Goal: Information Seeking & Learning: Learn about a topic

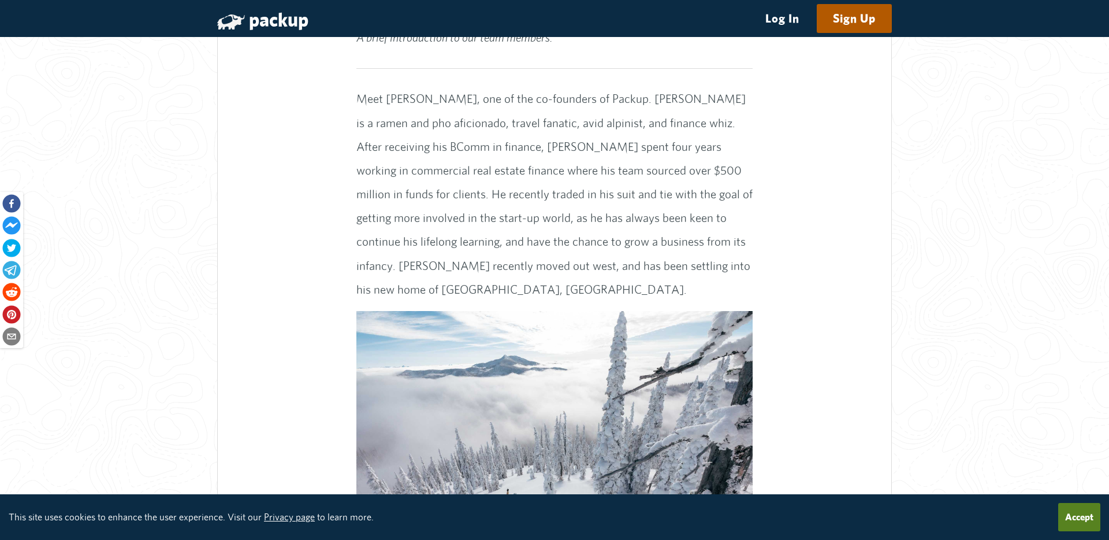
scroll to position [877, 0]
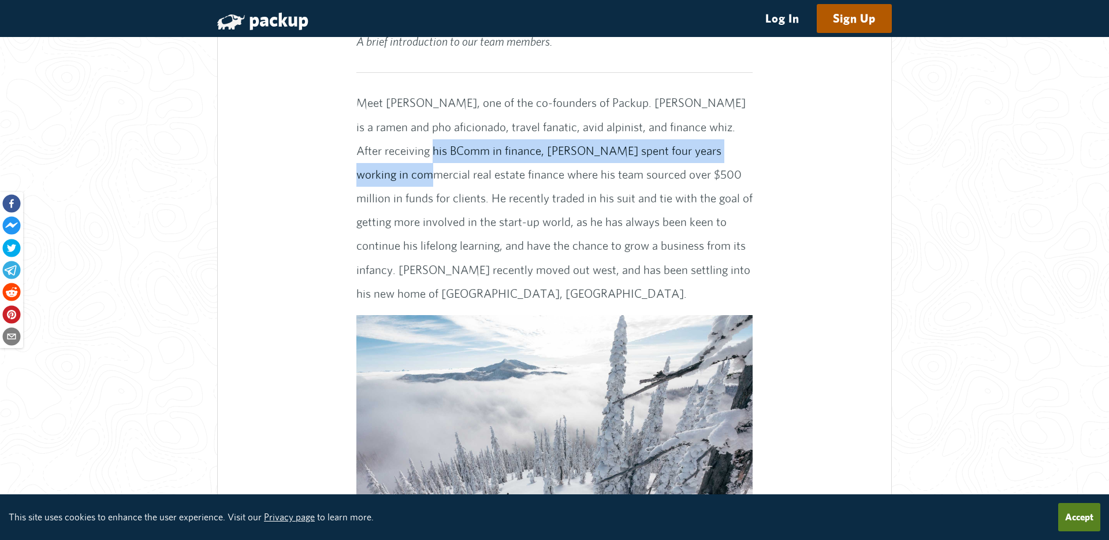
drag, startPoint x: 404, startPoint y: 152, endPoint x: 790, endPoint y: 162, distance: 385.4
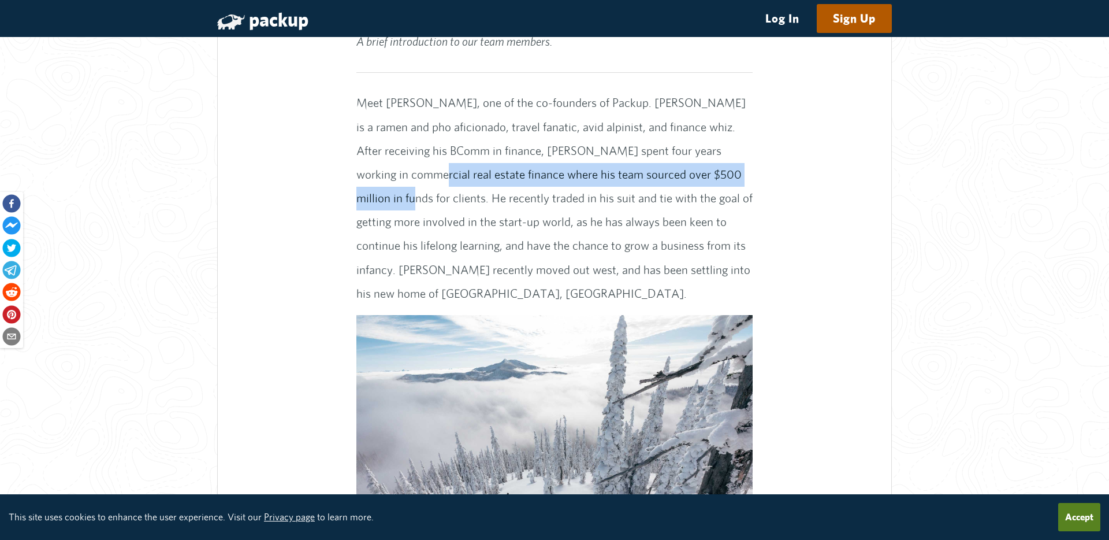
drag, startPoint x: 363, startPoint y: 167, endPoint x: 767, endPoint y: 166, distance: 403.8
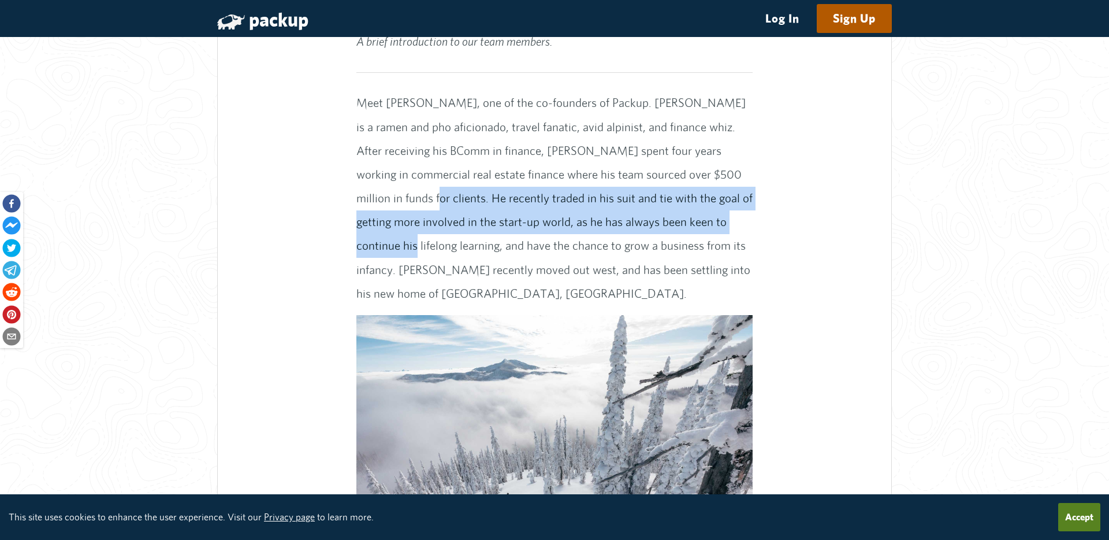
drag, startPoint x: 385, startPoint y: 196, endPoint x: 733, endPoint y: 218, distance: 349.0
click at [733, 218] on p "Meet [PERSON_NAME], one of the co-founders of Packup. [PERSON_NAME] is a ramen …" at bounding box center [554, 198] width 397 height 214
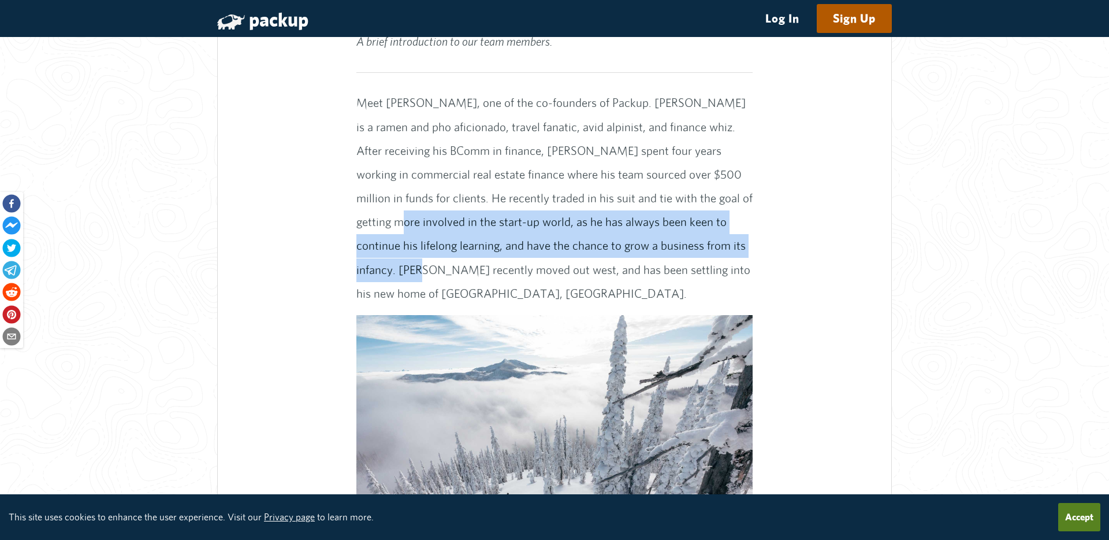
drag, startPoint x: 355, startPoint y: 221, endPoint x: 780, endPoint y: 235, distance: 425.4
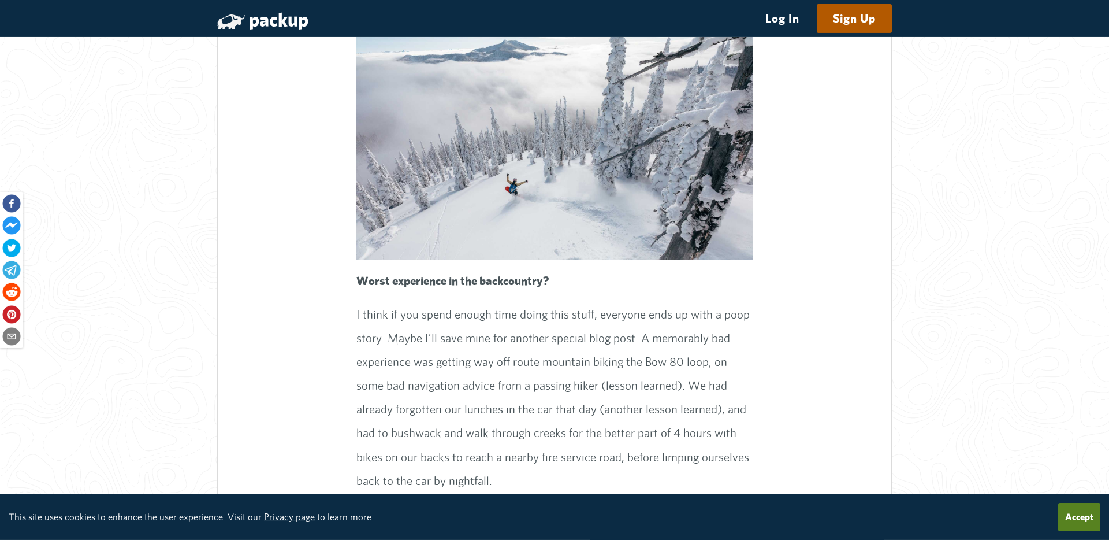
scroll to position [1275, 0]
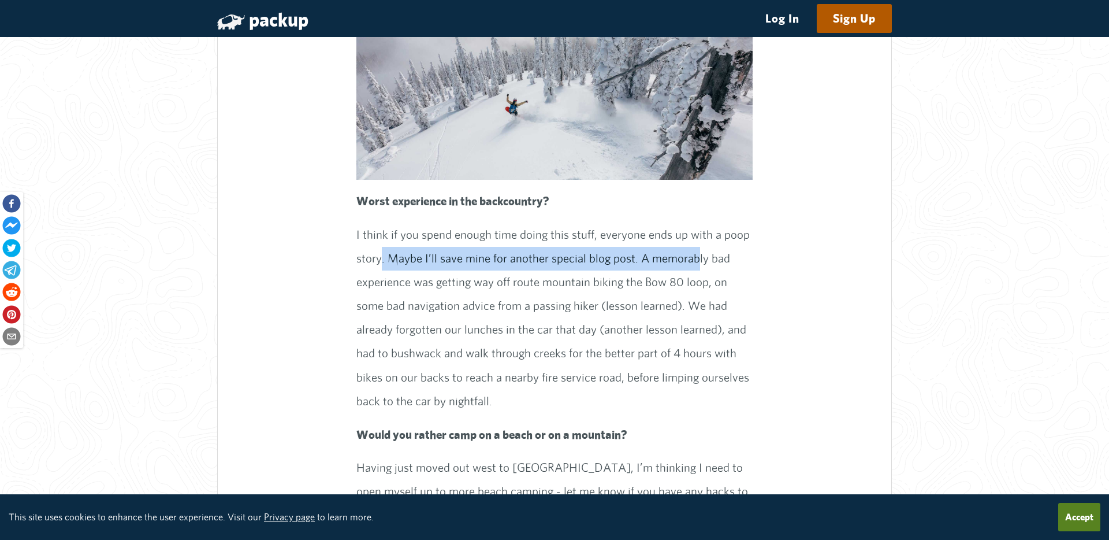
drag, startPoint x: 380, startPoint y: 236, endPoint x: 695, endPoint y: 237, distance: 314.8
click at [695, 237] on p "I think if you spend enough time doing this stuff, everyone ends up with a poop…" at bounding box center [554, 318] width 397 height 190
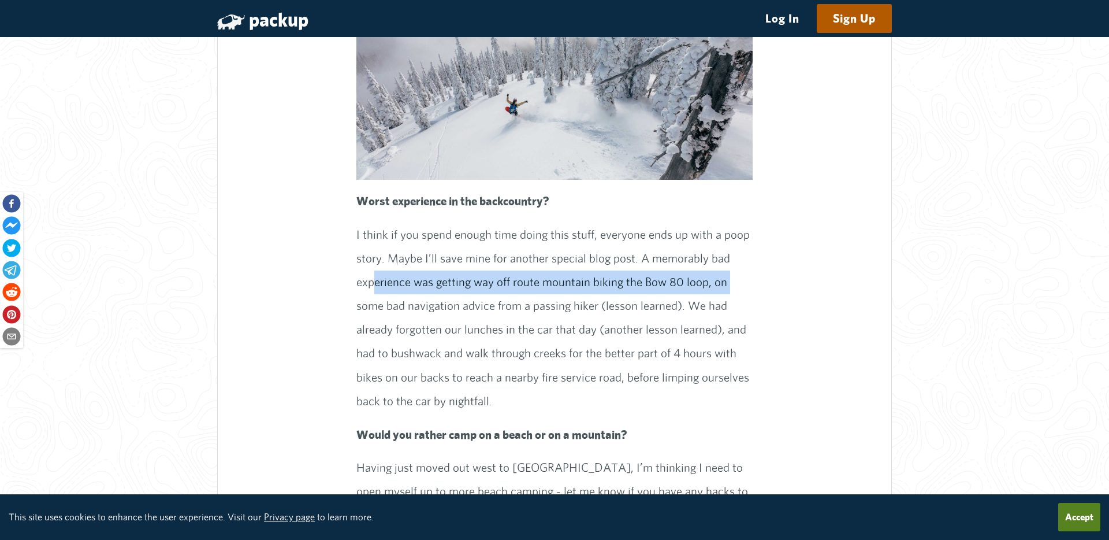
drag, startPoint x: 376, startPoint y: 259, endPoint x: 735, endPoint y: 263, distance: 359.3
click at [735, 263] on p "I think if you spend enough time doing this stuff, everyone ends up with a poop…" at bounding box center [554, 318] width 397 height 190
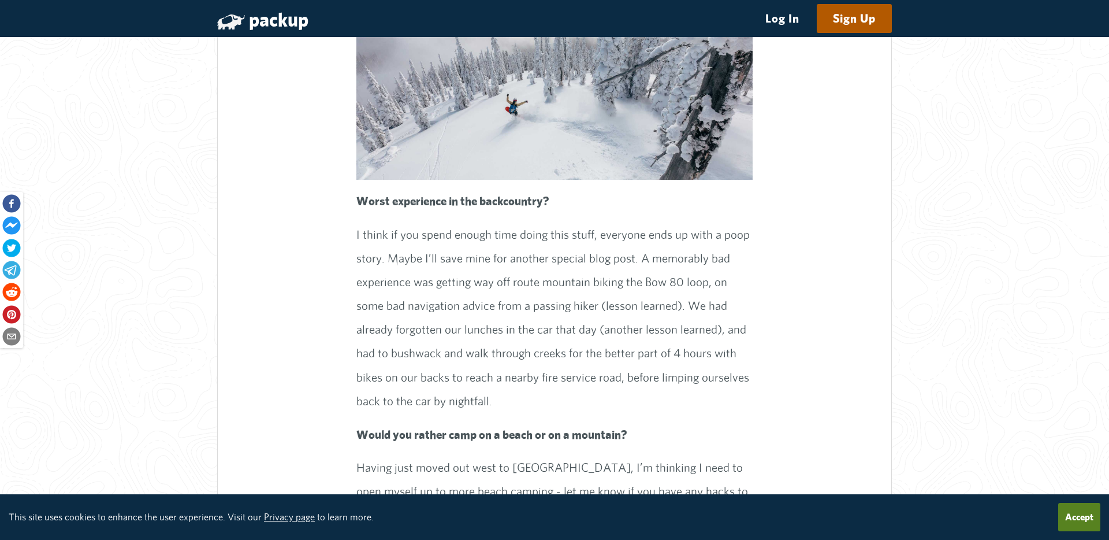
click at [735, 263] on p "I think if you spend enough time doing this stuff, everyone ends up with a poop…" at bounding box center [554, 318] width 397 height 190
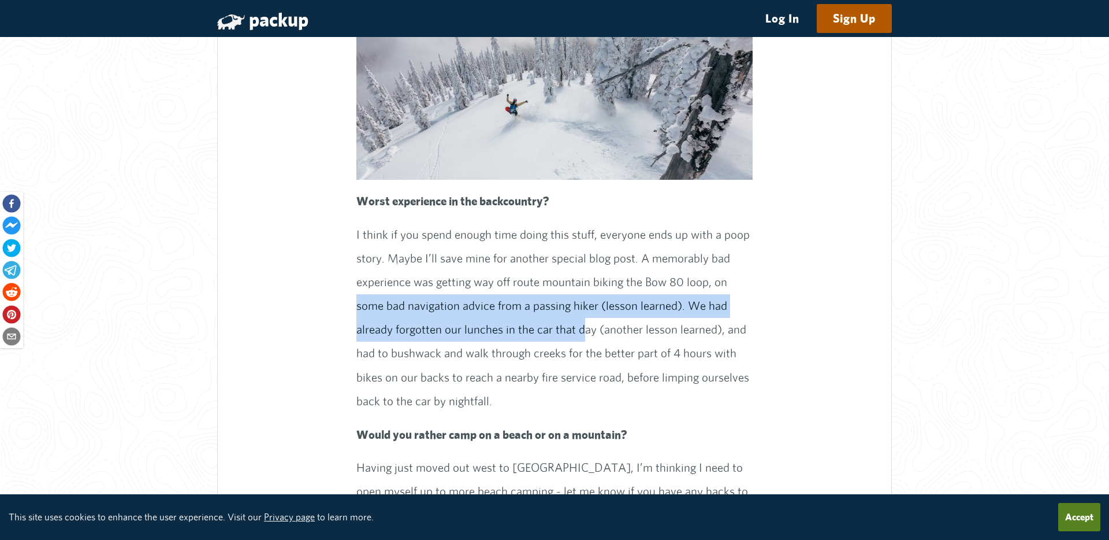
drag, startPoint x: 358, startPoint y: 292, endPoint x: 582, endPoint y: 308, distance: 224.7
click at [582, 308] on p "I think if you spend enough time doing this stuff, everyone ends up with a poop…" at bounding box center [554, 318] width 397 height 190
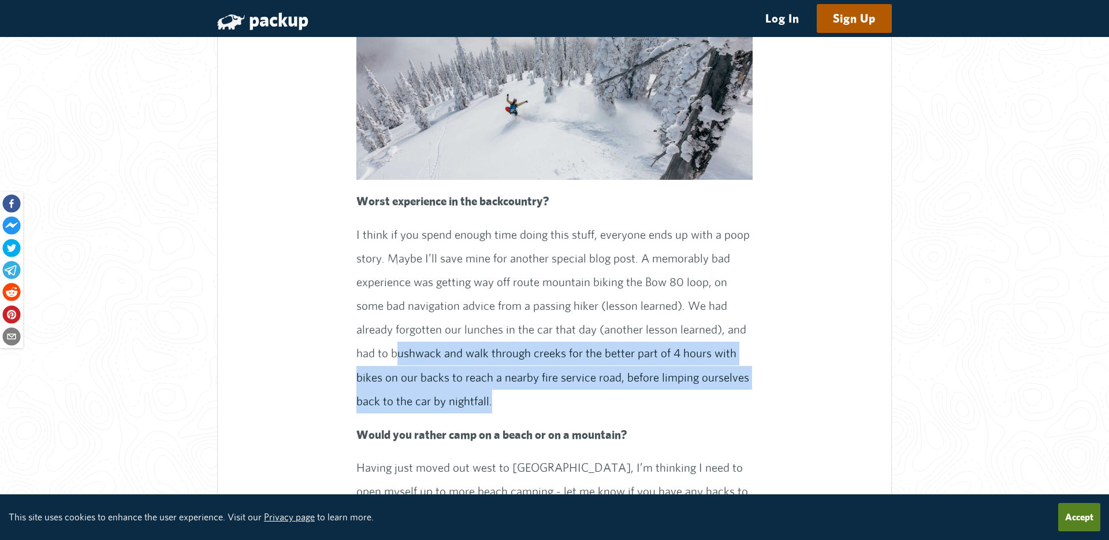
drag, startPoint x: 396, startPoint y: 329, endPoint x: 525, endPoint y: 372, distance: 135.9
click at [526, 372] on p "I think if you spend enough time doing this stuff, everyone ends up with a poop…" at bounding box center [554, 318] width 397 height 190
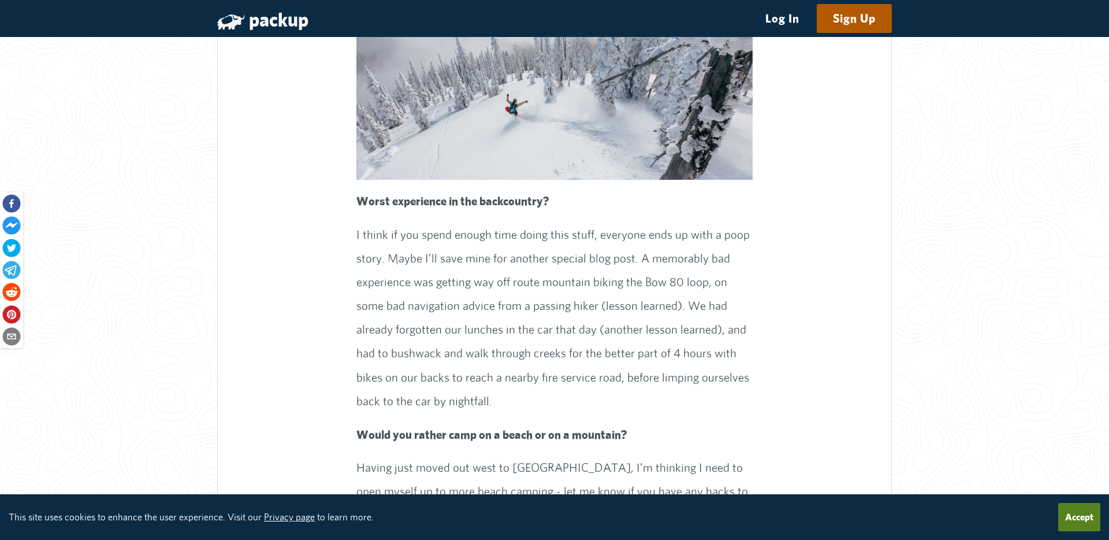
click at [525, 372] on p "I think if you spend enough time doing this stuff, everyone ends up with a poop…" at bounding box center [554, 318] width 397 height 190
click at [470, 381] on p "I think if you spend enough time doing this stuff, everyone ends up with a poop…" at bounding box center [554, 318] width 397 height 190
click at [505, 382] on p "I think if you spend enough time doing this stuff, everyone ends up with a poop…" at bounding box center [554, 318] width 397 height 190
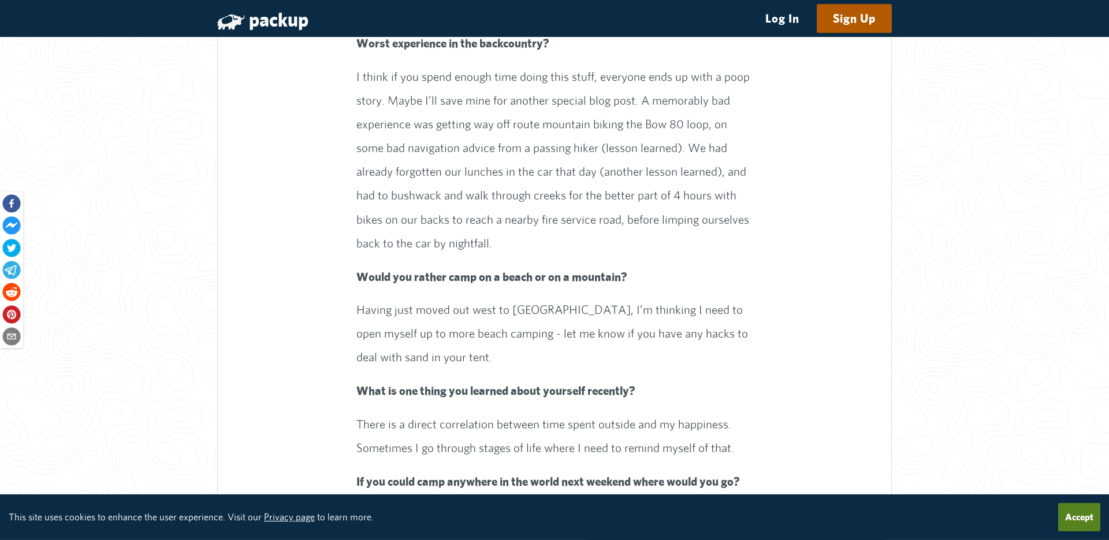
scroll to position [1435, 0]
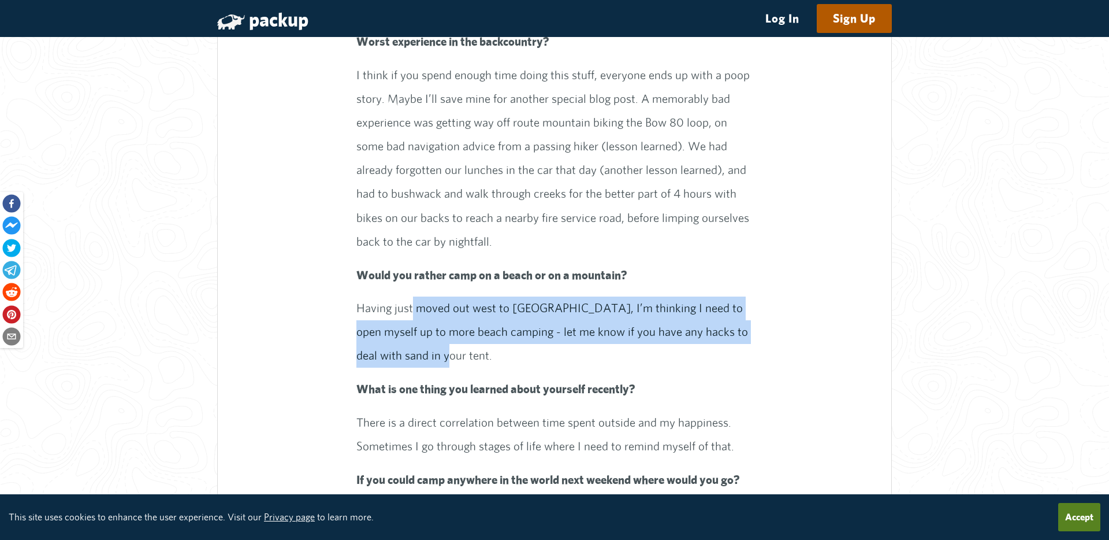
drag, startPoint x: 412, startPoint y: 284, endPoint x: 544, endPoint y: 334, distance: 140.4
click at [544, 334] on p "Having just moved out west to [GEOGRAPHIC_DATA], I’m thinking I need to open my…" at bounding box center [554, 331] width 397 height 71
drag, startPoint x: 544, startPoint y: 334, endPoint x: 498, endPoint y: 278, distance: 72.7
click at [498, 296] on p "Having just moved out west to [GEOGRAPHIC_DATA], I’m thinking I need to open my…" at bounding box center [554, 331] width 397 height 71
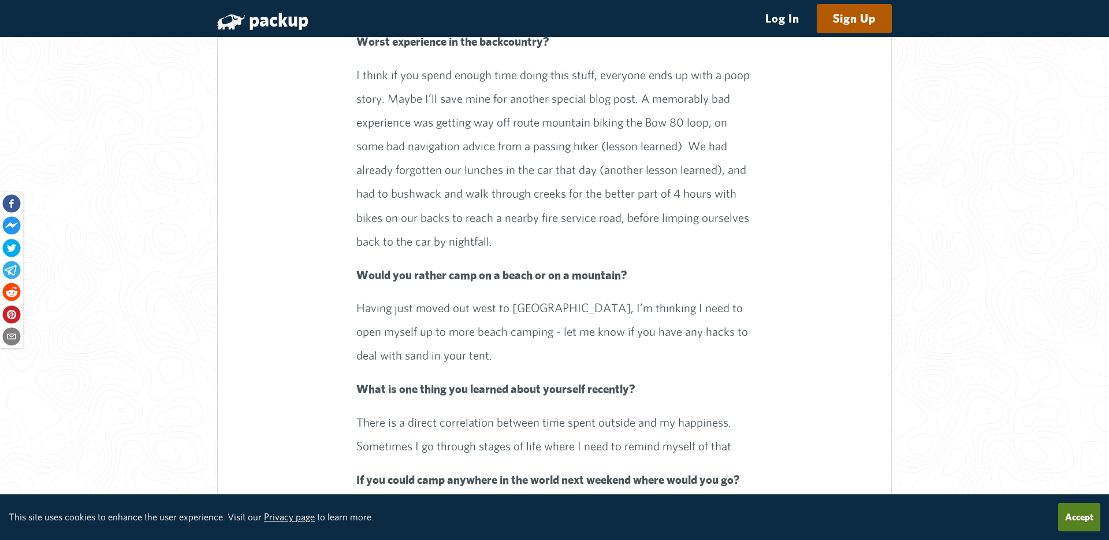
click at [498, 296] on p "Having just moved out west to [GEOGRAPHIC_DATA], I’m thinking I need to open my…" at bounding box center [554, 331] width 397 height 71
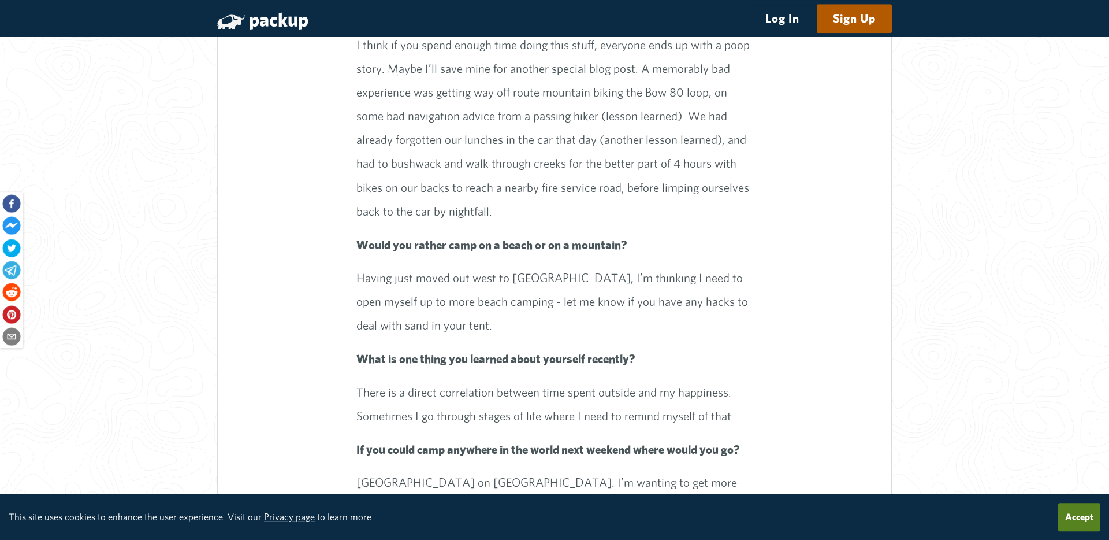
scroll to position [1515, 0]
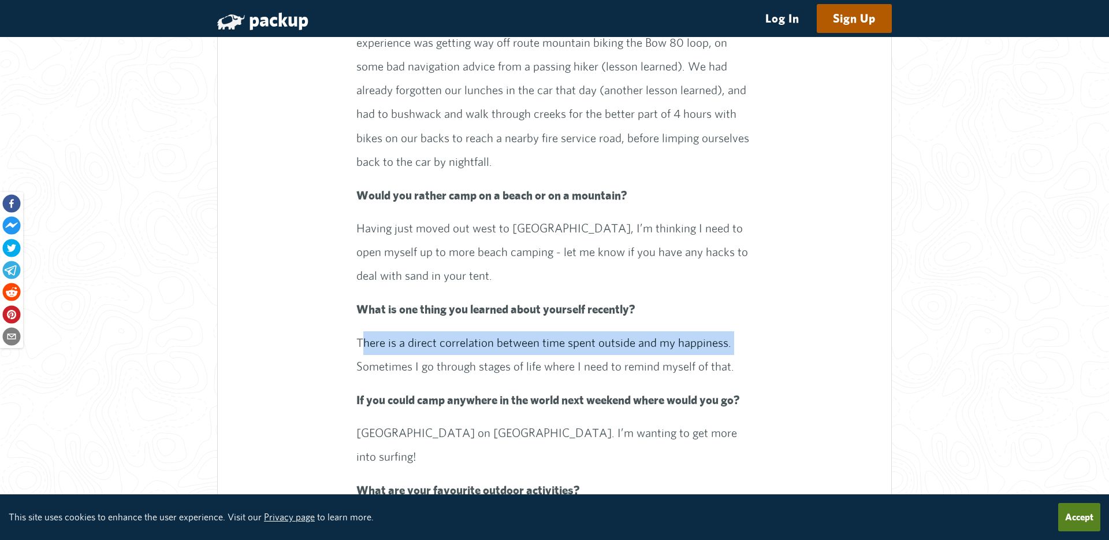
drag, startPoint x: 363, startPoint y: 320, endPoint x: 749, endPoint y: 319, distance: 386.5
click at [749, 331] on p "There is a direct correlation between time spent outside and my happiness. Some…" at bounding box center [554, 354] width 397 height 47
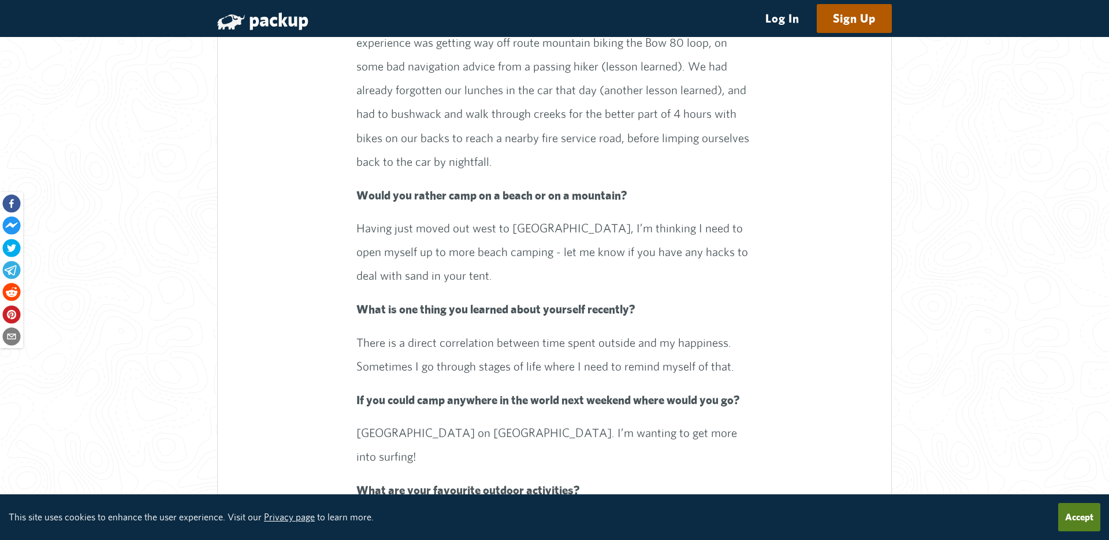
click at [749, 331] on p "There is a direct correlation between time spent outside and my happiness. Some…" at bounding box center [554, 354] width 397 height 47
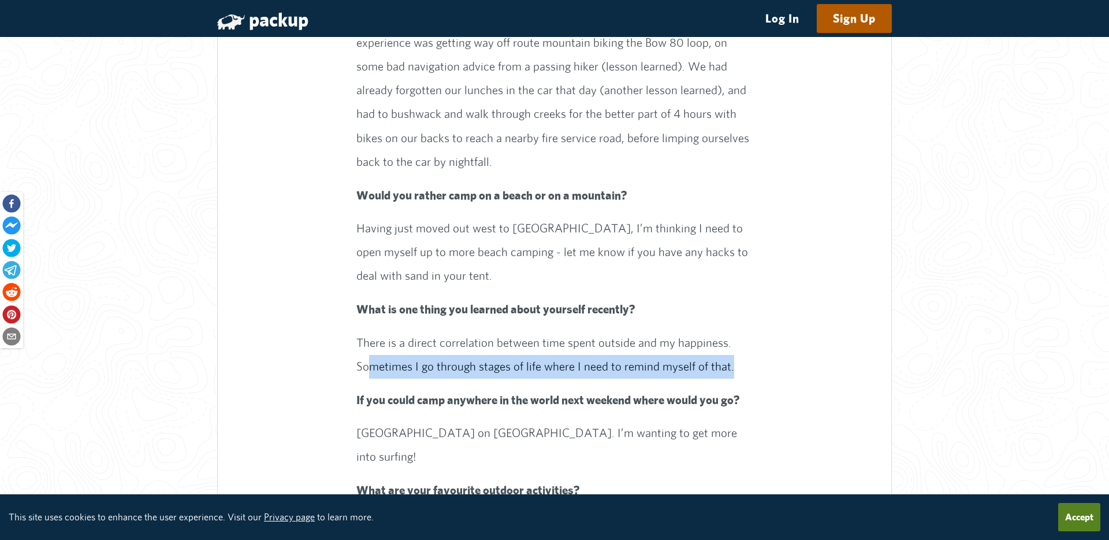
drag, startPoint x: 369, startPoint y: 340, endPoint x: 750, endPoint y: 351, distance: 382.0
click at [750, 351] on p "There is a direct correlation between time spent outside and my happiness. Some…" at bounding box center [554, 354] width 397 height 47
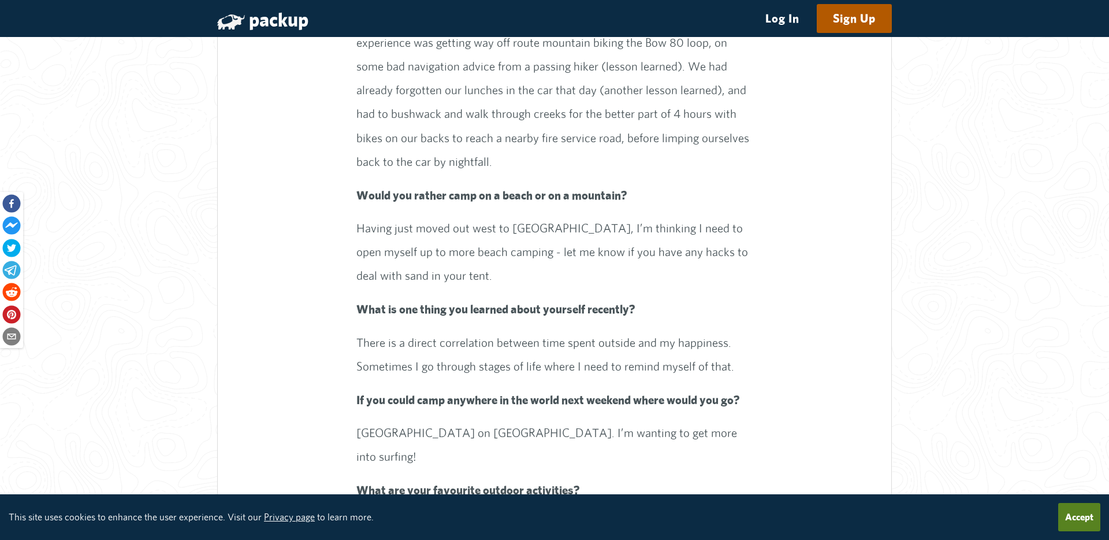
click at [750, 351] on p "There is a direct correlation between time spent outside and my happiness. Some…" at bounding box center [554, 354] width 397 height 47
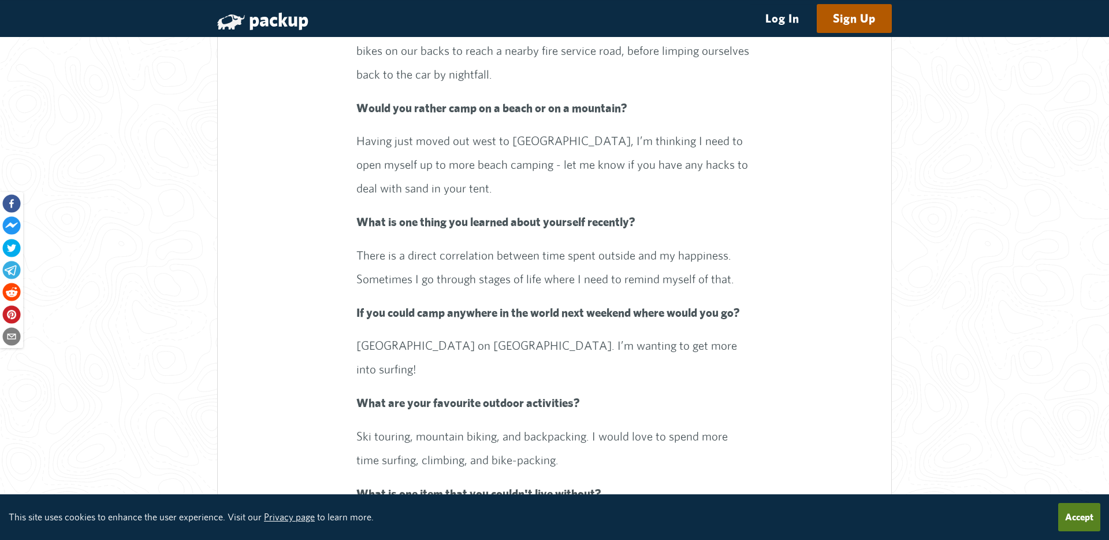
scroll to position [1674, 0]
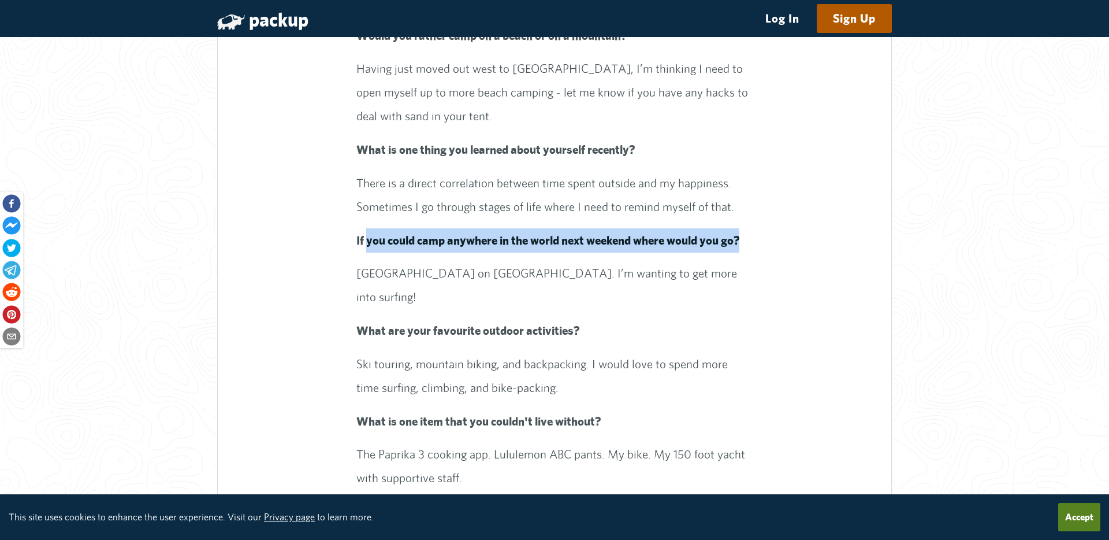
drag, startPoint x: 366, startPoint y: 219, endPoint x: 750, endPoint y: 228, distance: 384.8
click at [750, 228] on div "Meet [PERSON_NAME], one of the co-founders of Packup. [PERSON_NAME] is a ramen …" at bounding box center [554, 442] width 397 height 2296
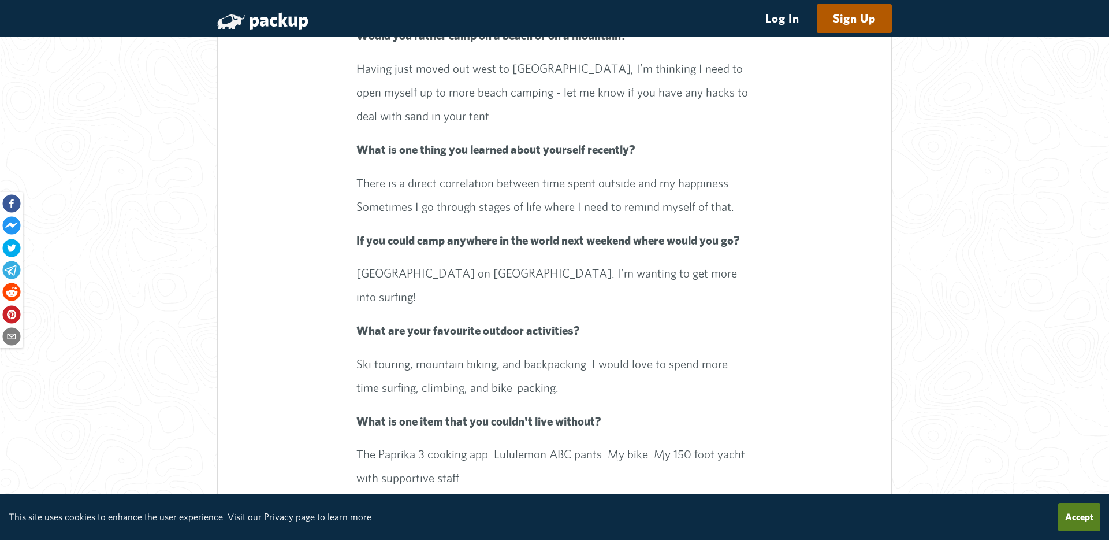
click at [750, 228] on div "Meet [PERSON_NAME], one of the co-founders of Packup. [PERSON_NAME] is a ramen …" at bounding box center [554, 442] width 397 height 2296
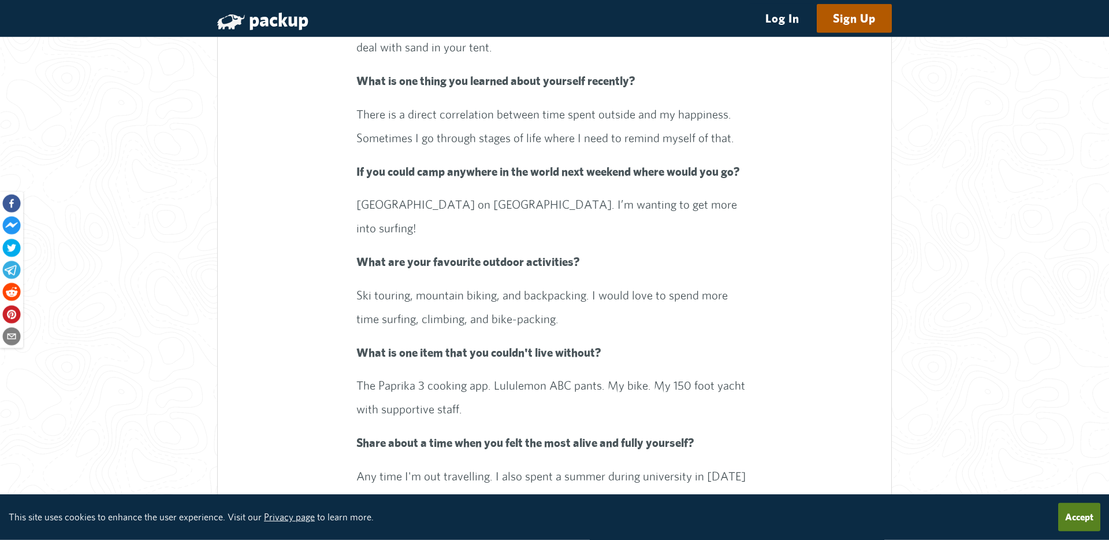
scroll to position [1754, 0]
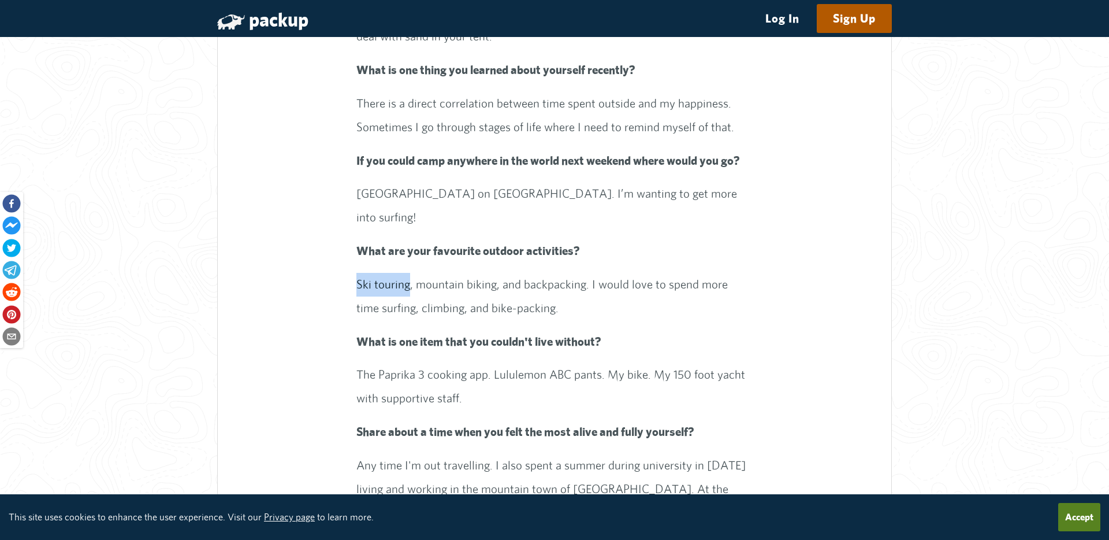
drag, startPoint x: 353, startPoint y: 234, endPoint x: 407, endPoint y: 229, distance: 54.5
click at [407, 273] on p "Ski touring, mountain biking, and backpacking. I would love to spend more time …" at bounding box center [554, 296] width 397 height 47
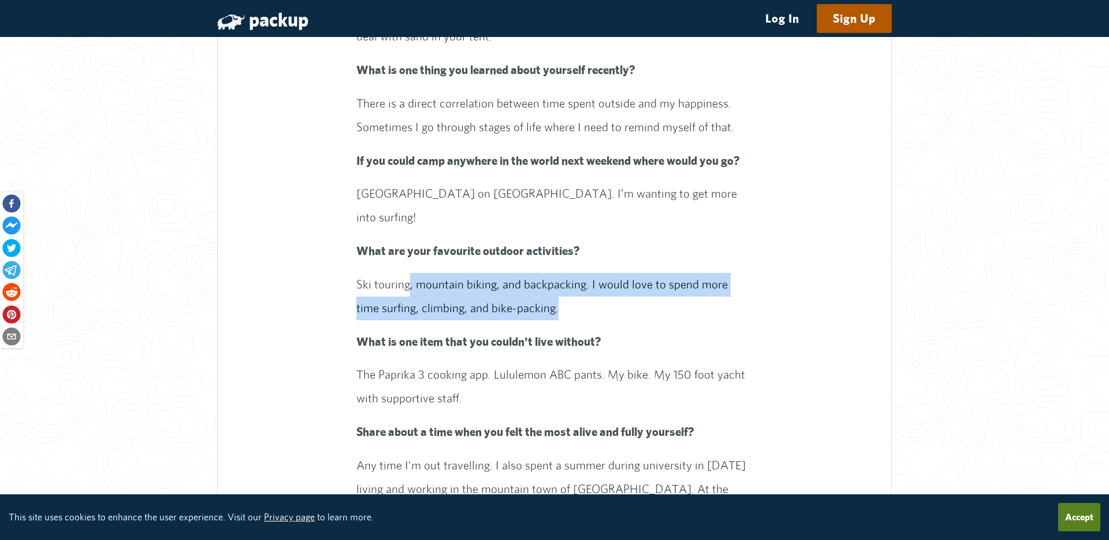
drag, startPoint x: 426, startPoint y: 229, endPoint x: 607, endPoint y: 253, distance: 182.4
click at [607, 273] on p "Ski touring, mountain biking, and backpacking. I would love to spend more time …" at bounding box center [554, 296] width 397 height 47
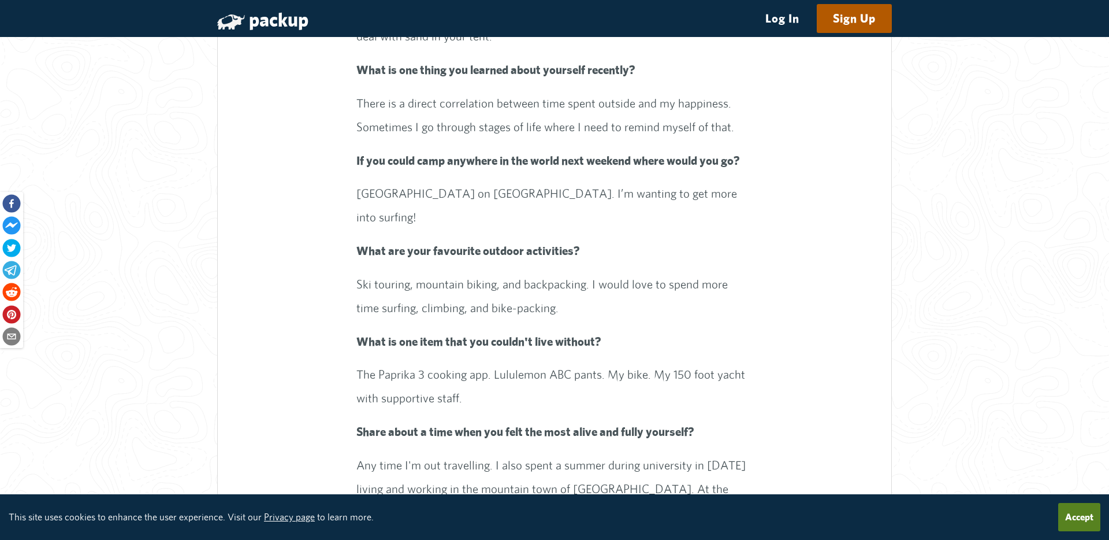
click at [607, 273] on p "Ski touring, mountain biking, and backpacking. I would love to spend more time …" at bounding box center [554, 296] width 397 height 47
drag, startPoint x: 536, startPoint y: 259, endPoint x: 307, endPoint y: 259, distance: 229.3
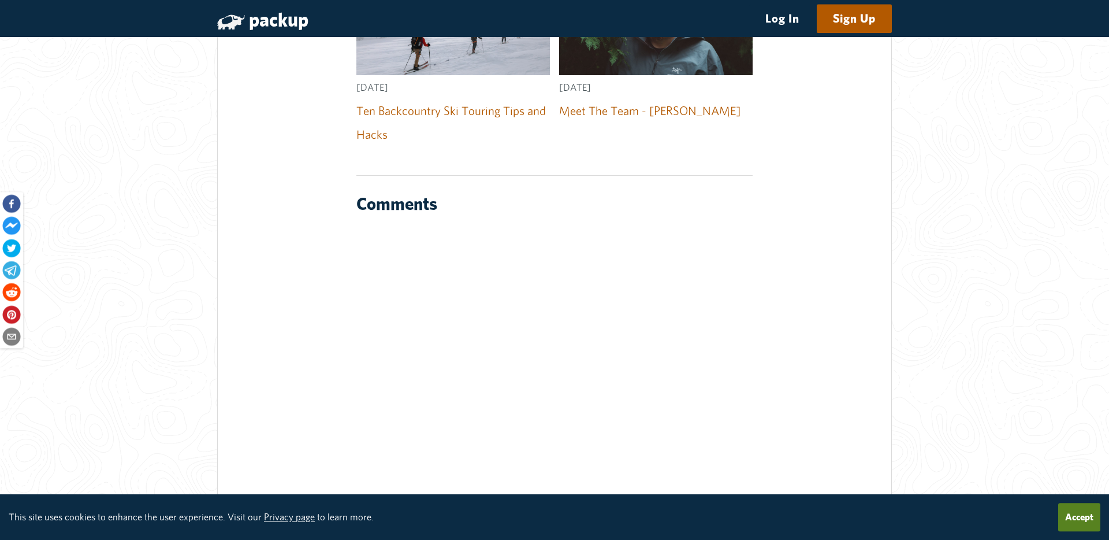
scroll to position [3587, 0]
